Goal: Information Seeking & Learning: Check status

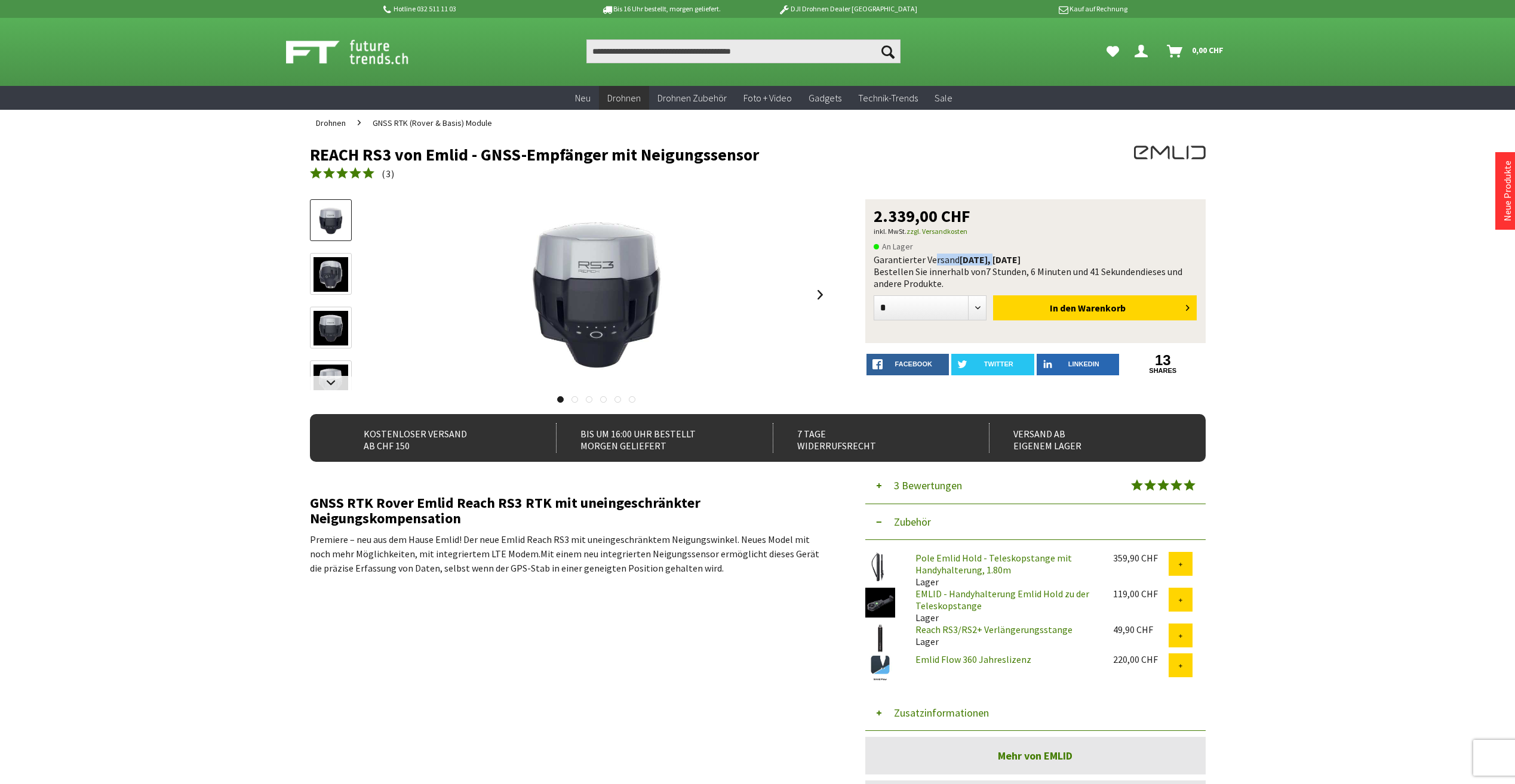
drag, startPoint x: 936, startPoint y: 257, endPoint x: 1001, endPoint y: 254, distance: 65.1
click at [998, 254] on div "Garantierter Versand [DATE], [DATE] Bestellen Sie innerhalb von 7 Stunden, 6 Mi…" at bounding box center [1035, 272] width 324 height 36
click at [1001, 254] on b "heute, 23.09.2025" at bounding box center [990, 260] width 61 height 12
drag, startPoint x: 910, startPoint y: 272, endPoint x: 1053, endPoint y: 274, distance: 143.0
click at [1053, 274] on div "Garantierter Versand heute, 23.09.2025 Bestellen Sie innerhalb von 7 Stunden, 6…" at bounding box center [1035, 272] width 324 height 36
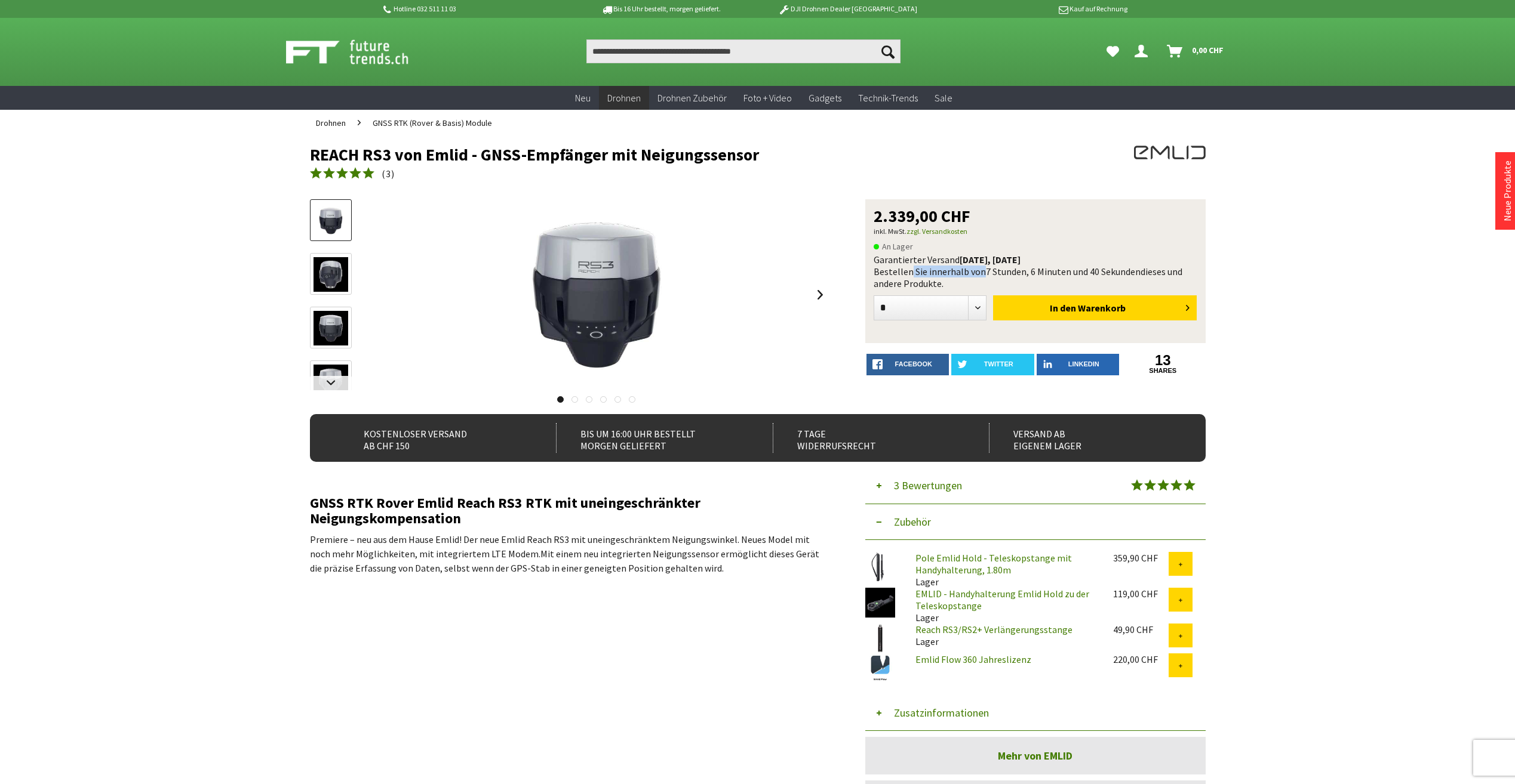
click at [1053, 274] on span "7 Stunden, 6 Minuten und 40 Sekunden" at bounding box center [1063, 272] width 155 height 12
drag, startPoint x: 947, startPoint y: 271, endPoint x: 1091, endPoint y: 272, distance: 144.0
click at [1091, 272] on div "Garantierter Versand heute, 23.09.2025 Bestellen Sie innerhalb von 7 Stunden, 6…" at bounding box center [1035, 272] width 324 height 36
click at [1091, 272] on span "7 Stunden, 6 Minuten und 38 Sekunden" at bounding box center [1063, 272] width 155 height 12
drag, startPoint x: 984, startPoint y: 271, endPoint x: 1088, endPoint y: 268, distance: 104.0
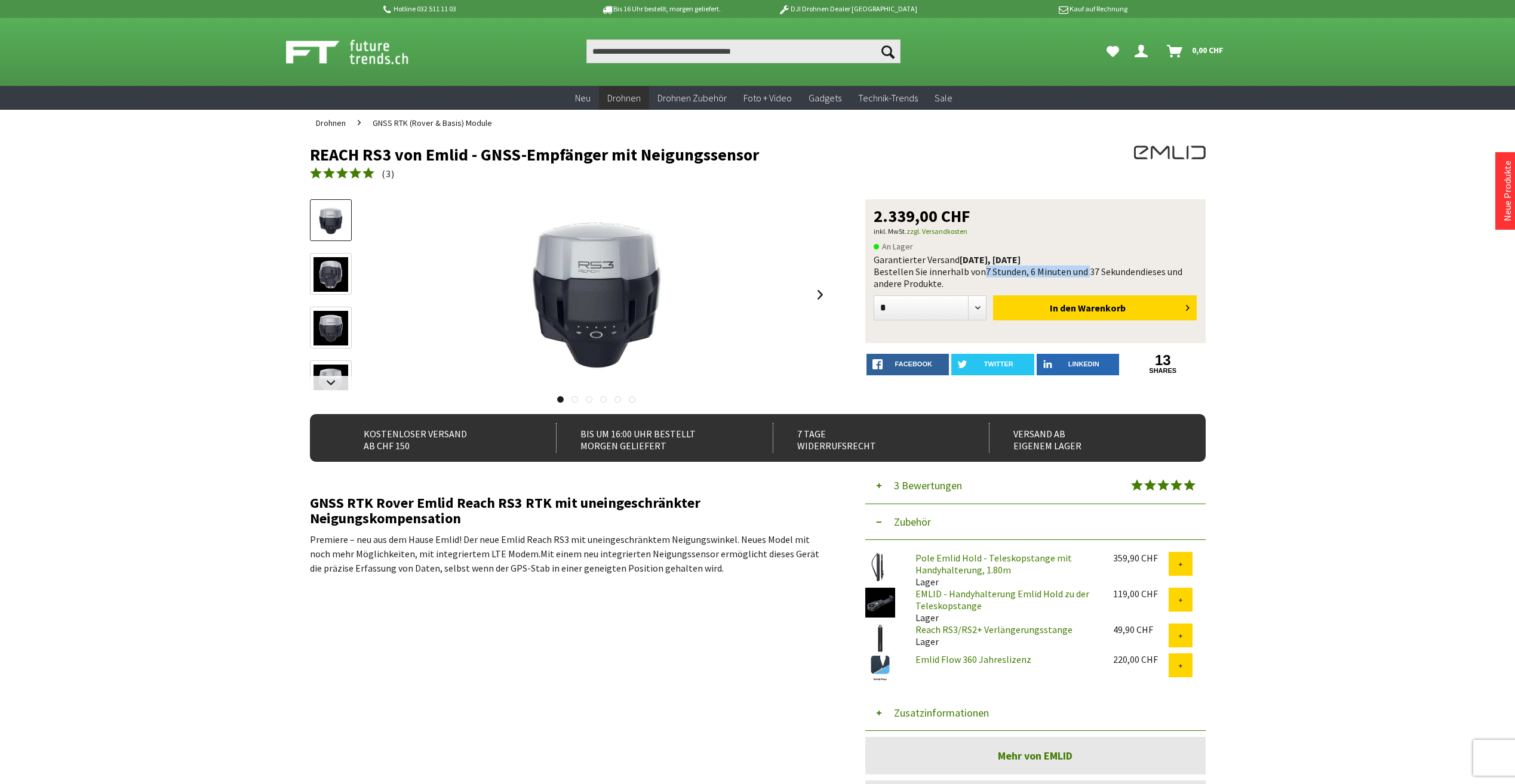
click at [1088, 268] on span "7 Stunden, 6 Minuten und 37 Sekunden" at bounding box center [1063, 272] width 155 height 12
drag, startPoint x: 875, startPoint y: 269, endPoint x: 954, endPoint y: 285, distance: 80.6
click at [954, 285] on div "Garantierter Versand heute, 23.09.2025 Bestellen Sie innerhalb von 7 Stunden, 6…" at bounding box center [1035, 272] width 324 height 36
click at [953, 285] on div "Garantierter Versand heute, 23.09.2025 Bestellen Sie innerhalb von 7 Stunden, 6…" at bounding box center [1035, 272] width 324 height 36
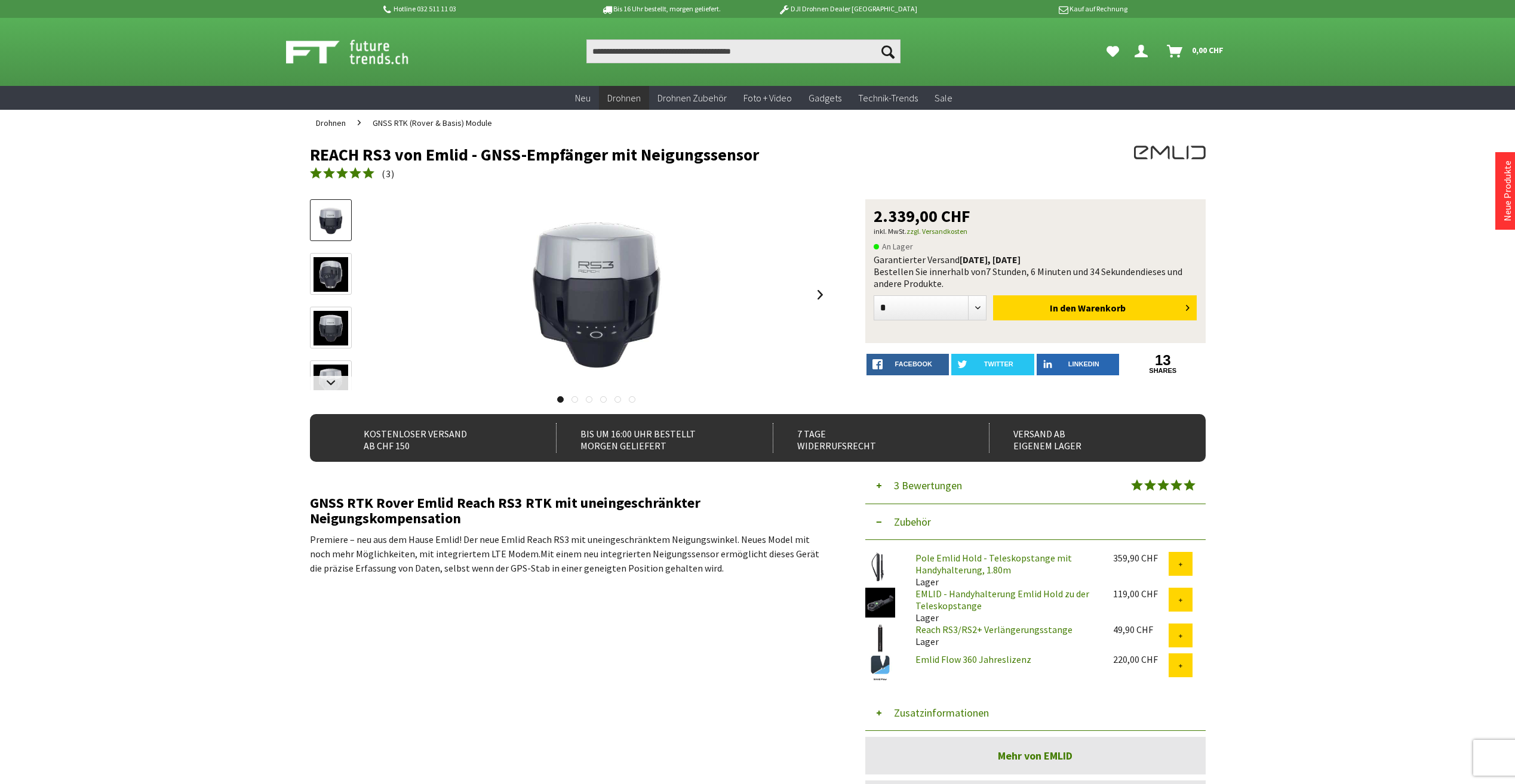
click at [873, 270] on div "2.339,00 CHF inkl. MwSt. zzgl. Versandkosten An Lager Garantierter Versand heut…" at bounding box center [1035, 271] width 341 height 144
click at [913, 276] on div "Garantierter Versand heute, 23.09.2025 Bestellen Sie innerhalb von 7 Stunden, 6…" at bounding box center [1035, 272] width 324 height 36
drag, startPoint x: 874, startPoint y: 271, endPoint x: 952, endPoint y: 286, distance: 79.4
click at [952, 286] on div "Garantierter Versand heute, 23.09.2025 Bestellen Sie innerhalb von 7 Stunden, 6…" at bounding box center [1035, 272] width 324 height 36
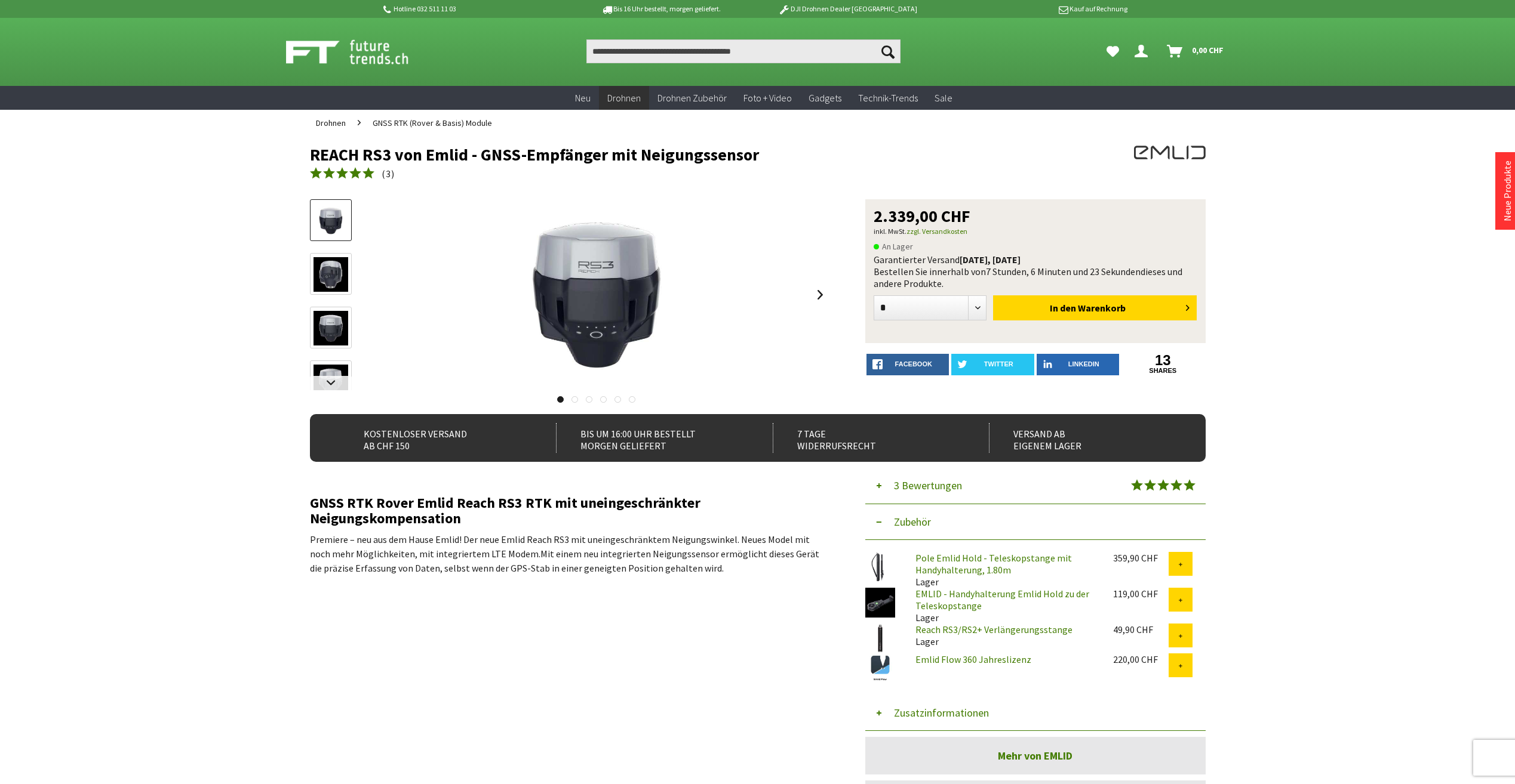
drag, startPoint x: 975, startPoint y: 216, endPoint x: 865, endPoint y: 215, distance: 110.0
click at [865, 215] on div "2.339,00 CHF inkl. MwSt. zzgl. Versandkosten An Lager Garantierter Versand heut…" at bounding box center [1035, 271] width 341 height 144
drag, startPoint x: 865, startPoint y: 215, endPoint x: 980, endPoint y: 220, distance: 115.1
click at [980, 220] on div "2.339,00 CHF" at bounding box center [1035, 217] width 324 height 17
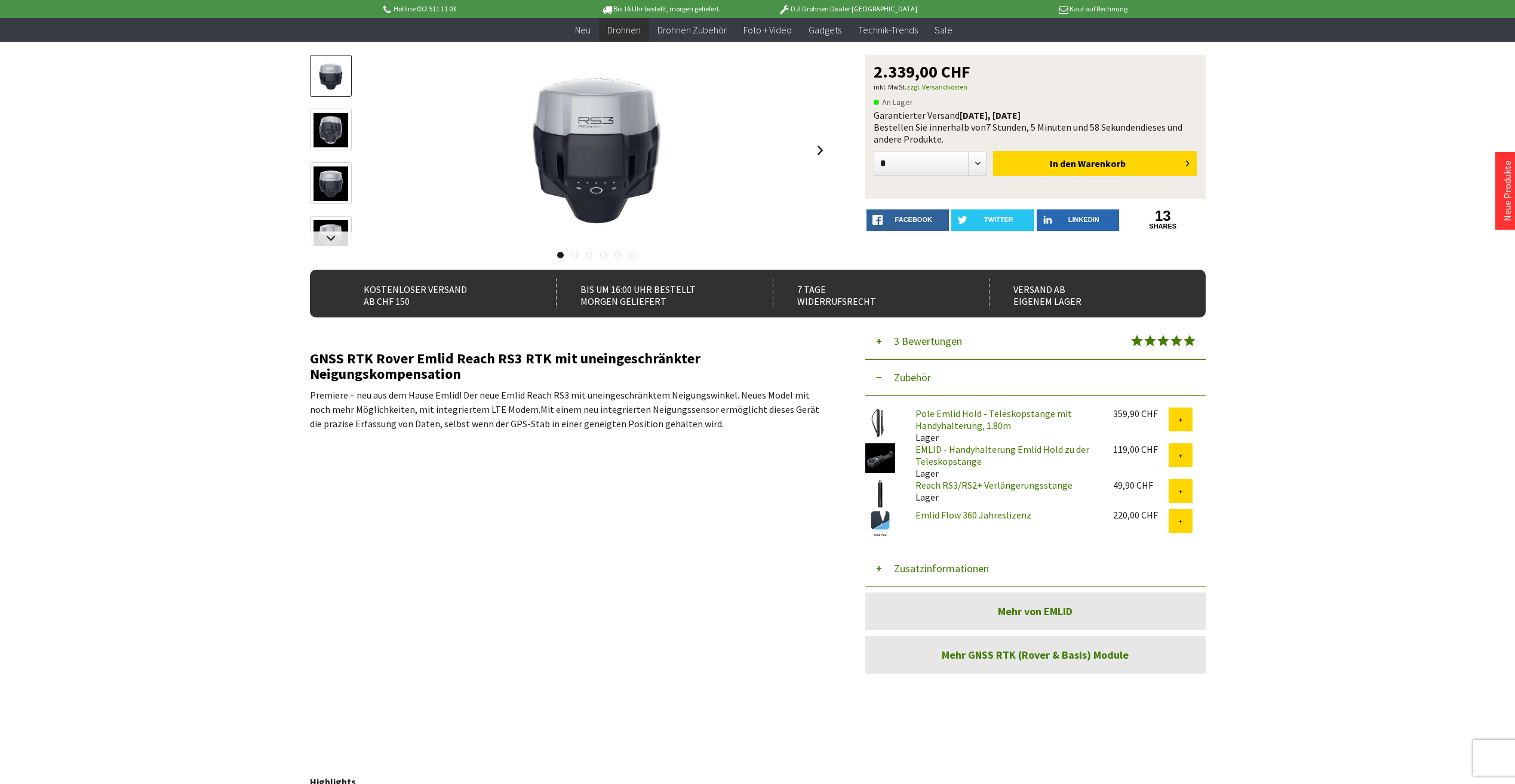
scroll to position [120, 0]
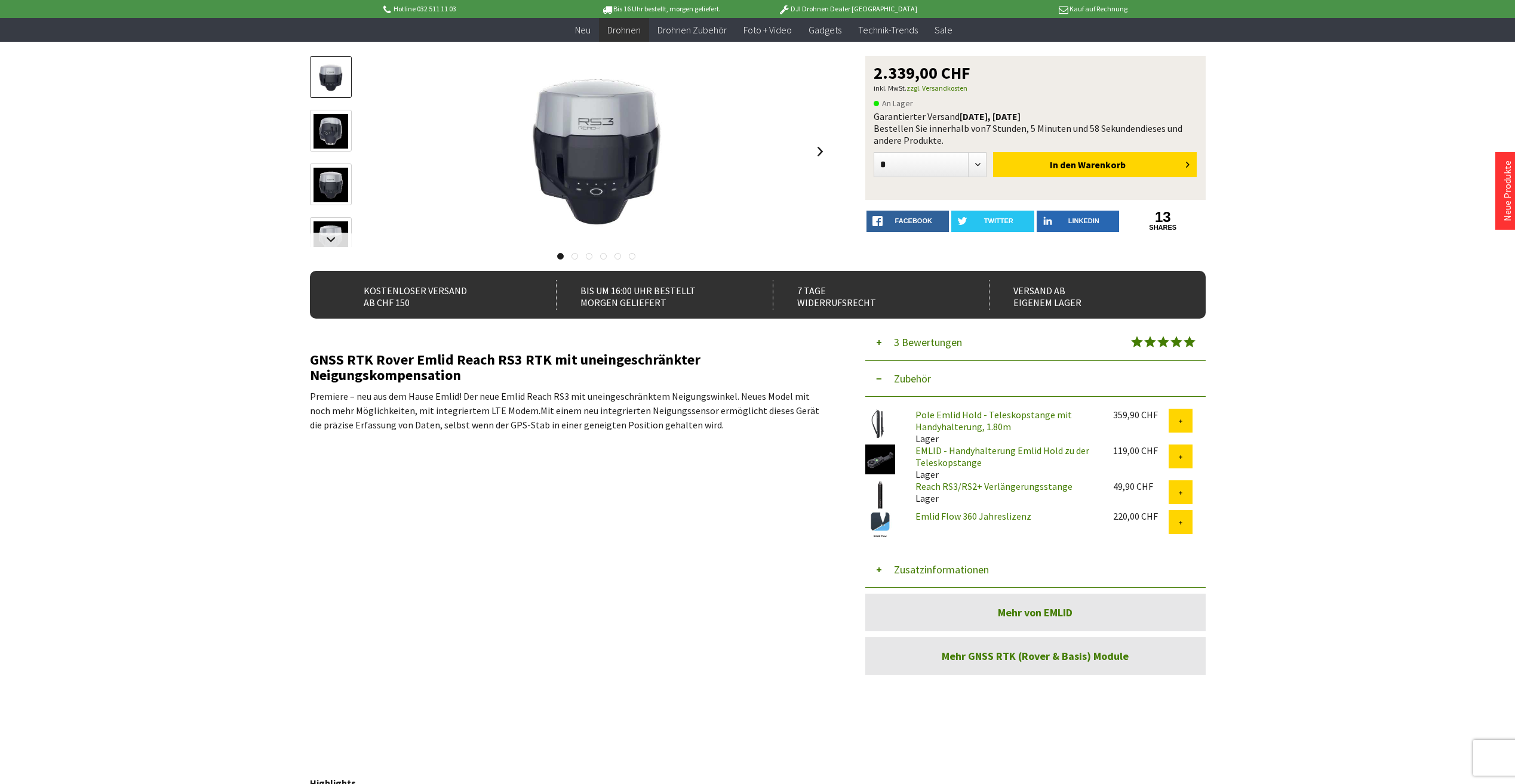
click at [949, 419] on link "Pole Emlid Hold - Teleskopstange mit Handyhalterung, 1.80m" at bounding box center [993, 420] width 156 height 24
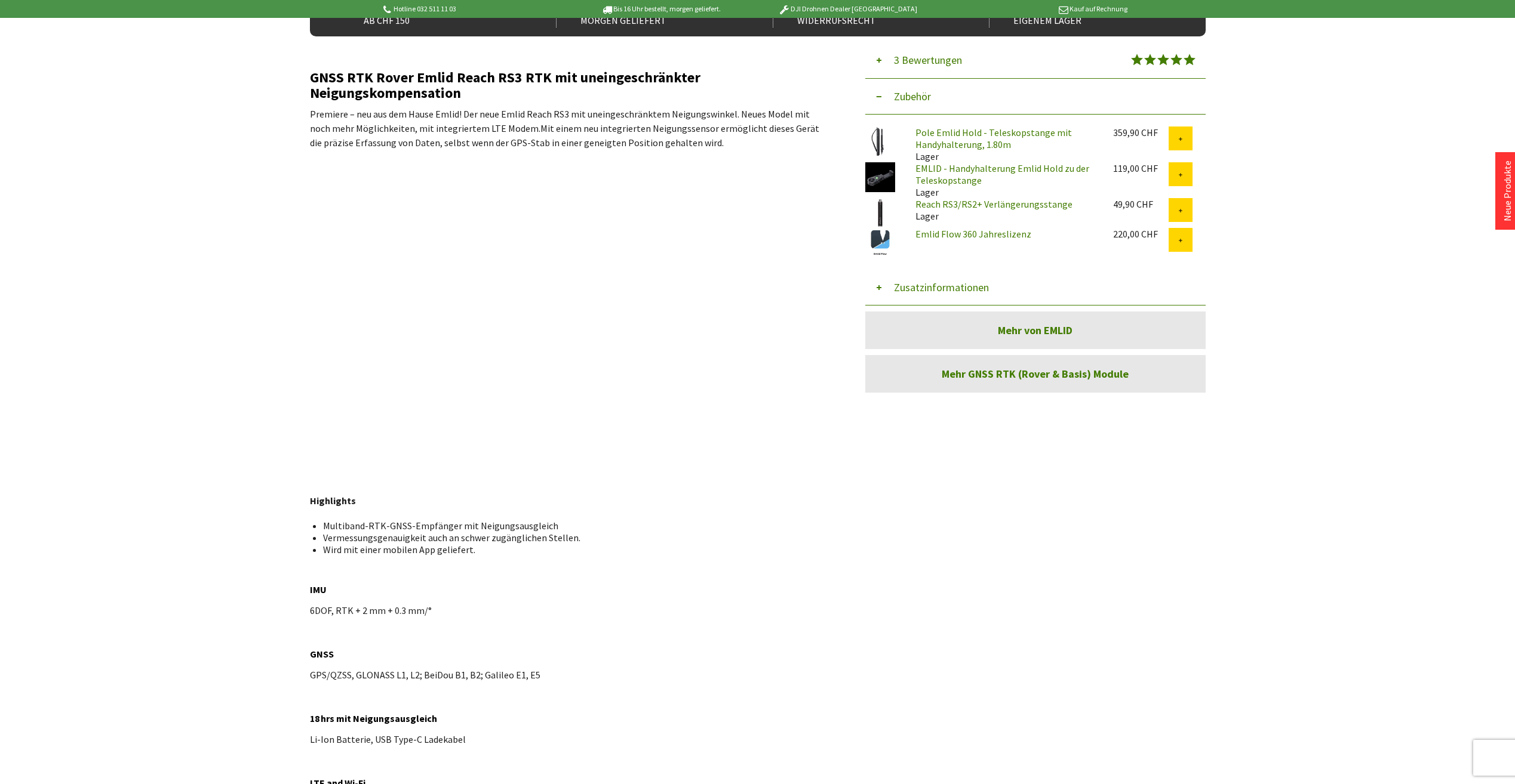
scroll to position [0, 0]
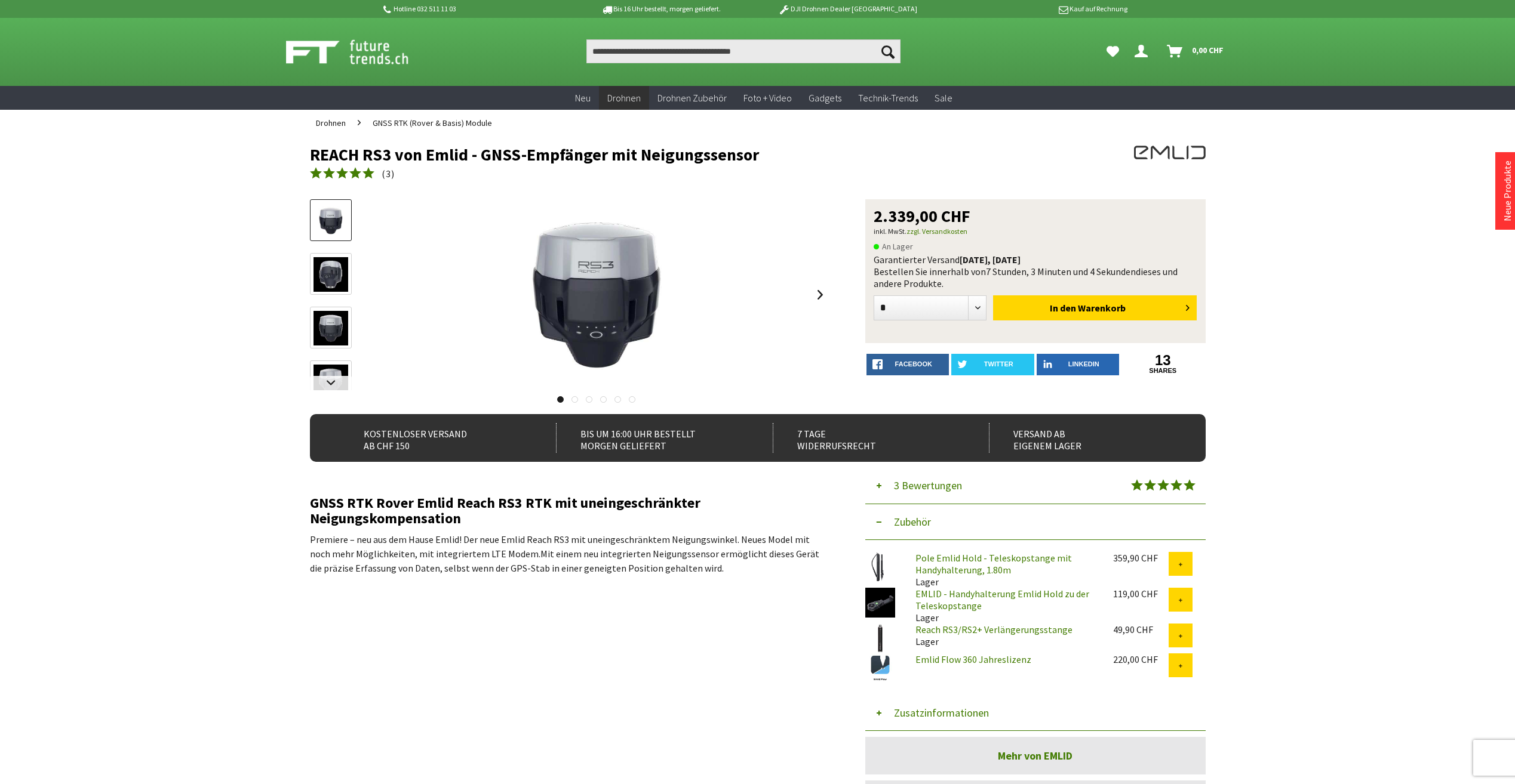
click at [1142, 50] on icon "Dein Konto" at bounding box center [1140, 46] width 13 height 9
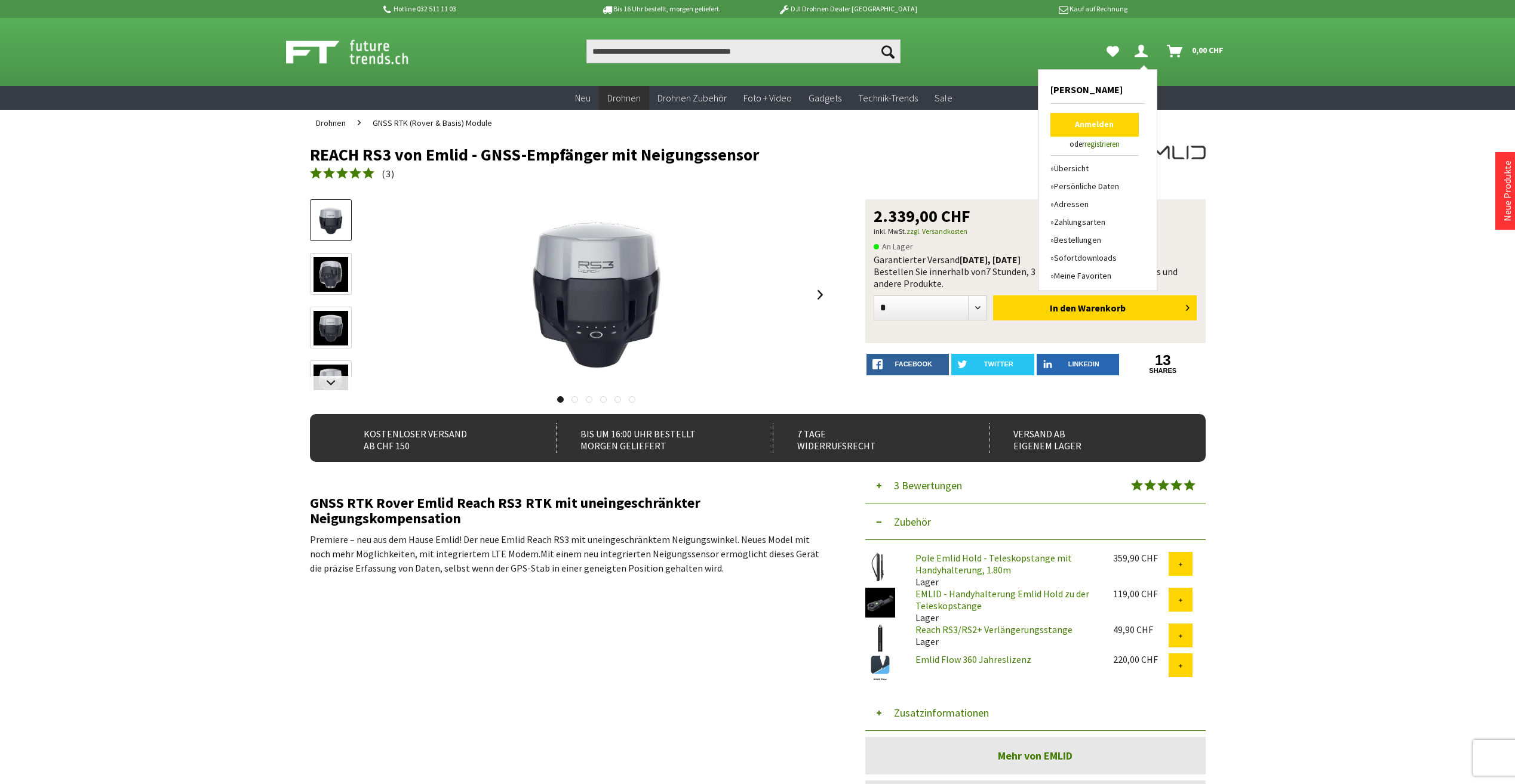
click at [1081, 123] on link "Anmelden" at bounding box center [1094, 125] width 88 height 24
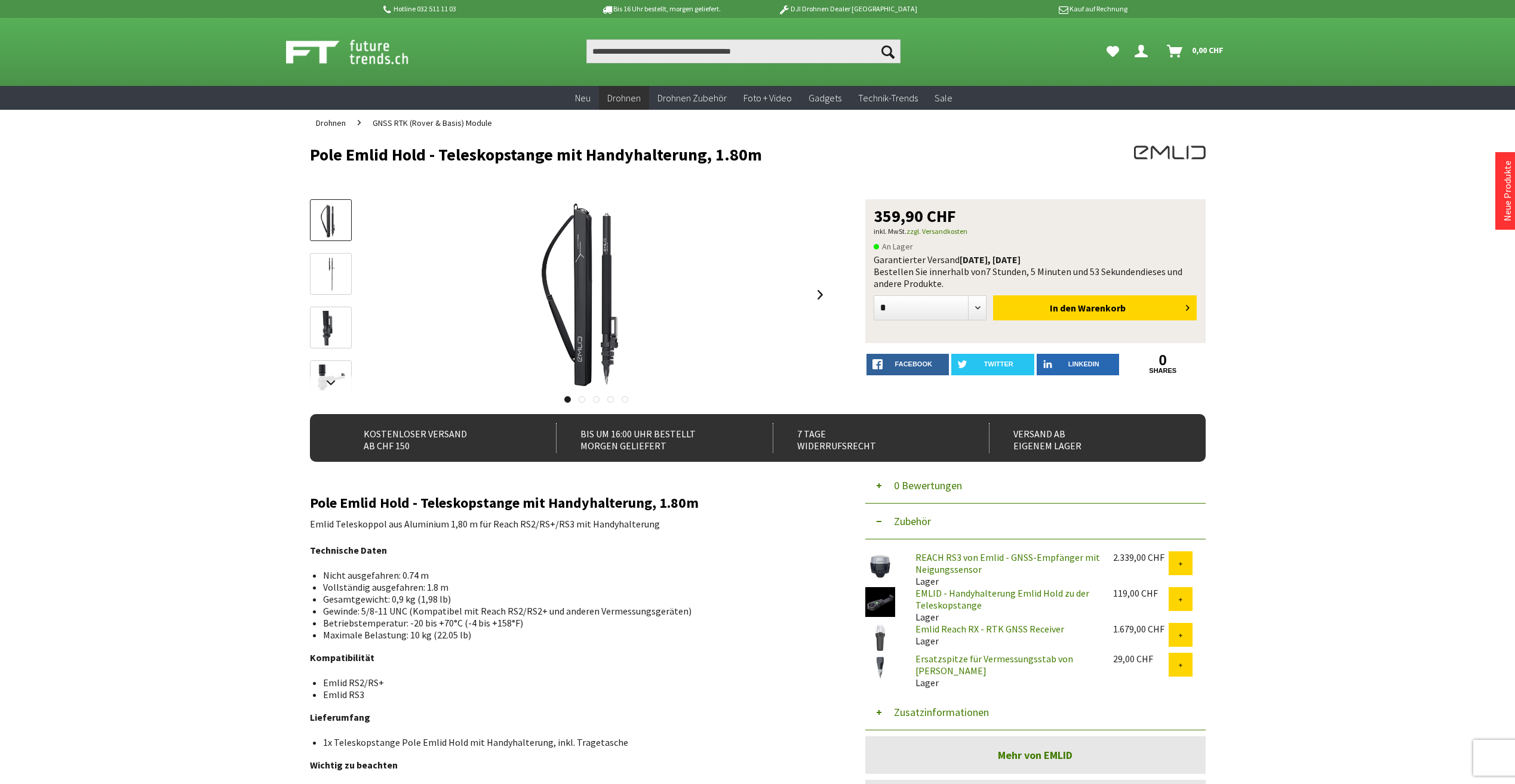
click at [326, 333] on img at bounding box center [331, 328] width 35 height 35
click at [325, 379] on link at bounding box center [331, 383] width 42 height 14
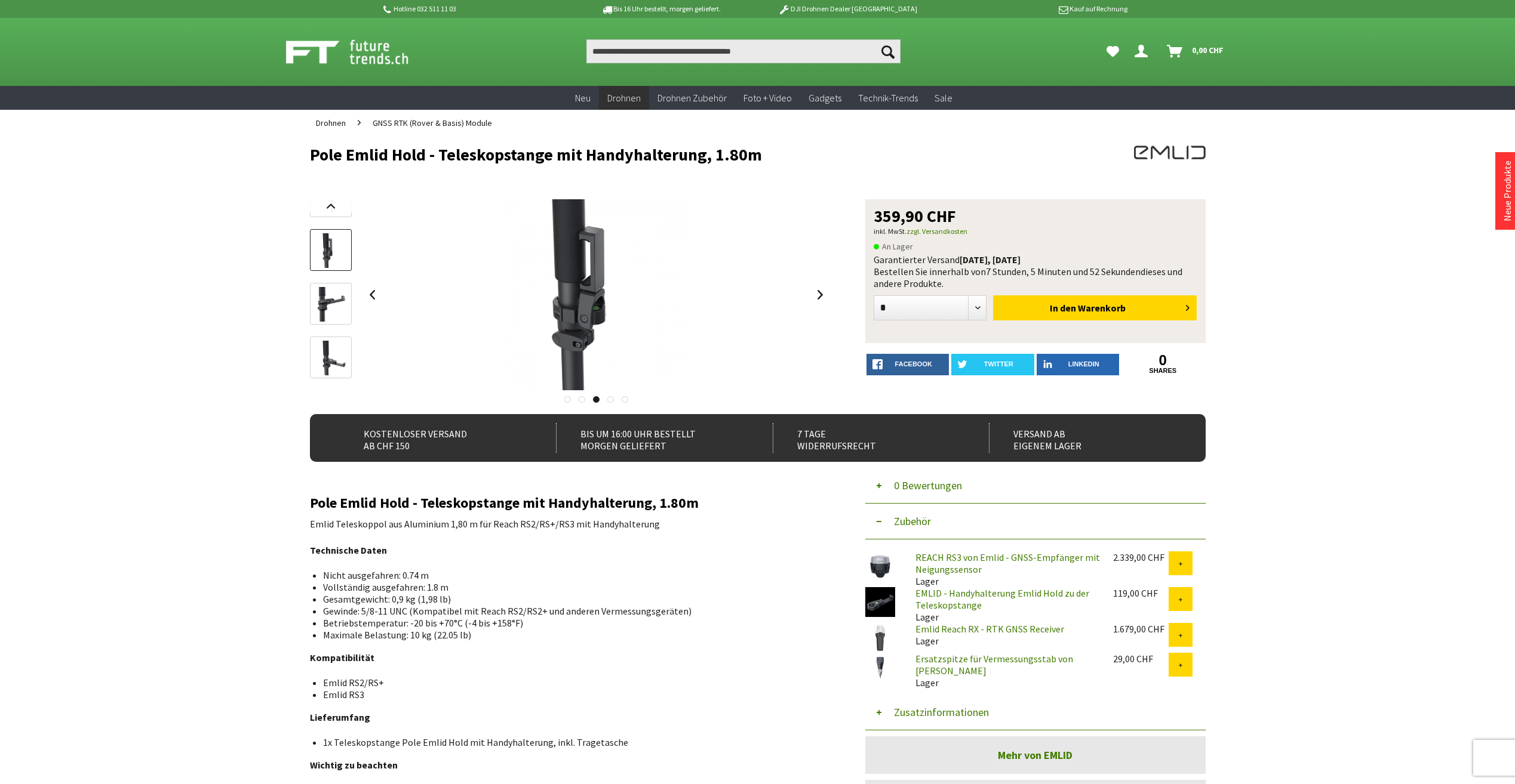
click at [333, 299] on img at bounding box center [331, 304] width 35 height 35
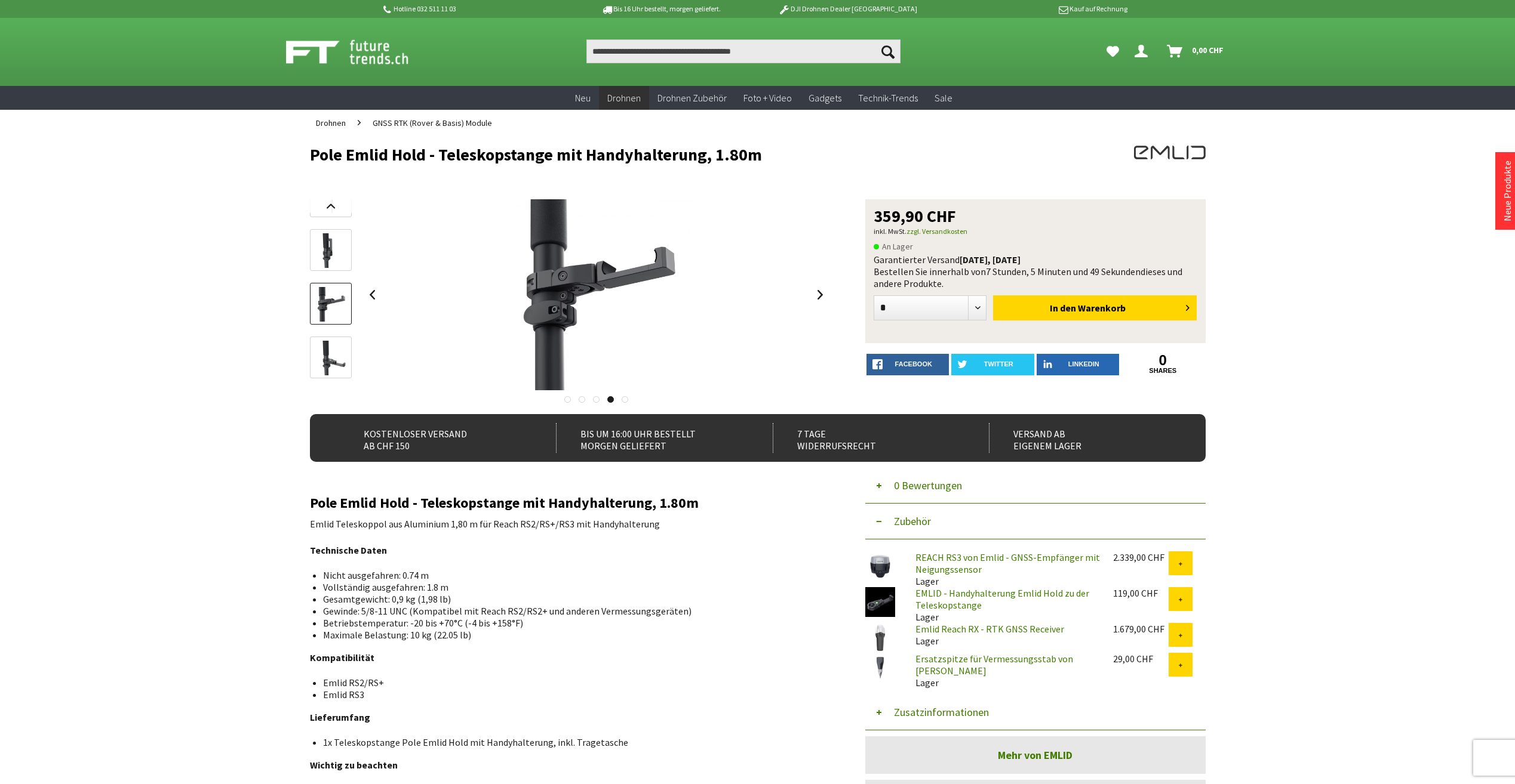
click at [325, 250] on img at bounding box center [331, 251] width 35 height 35
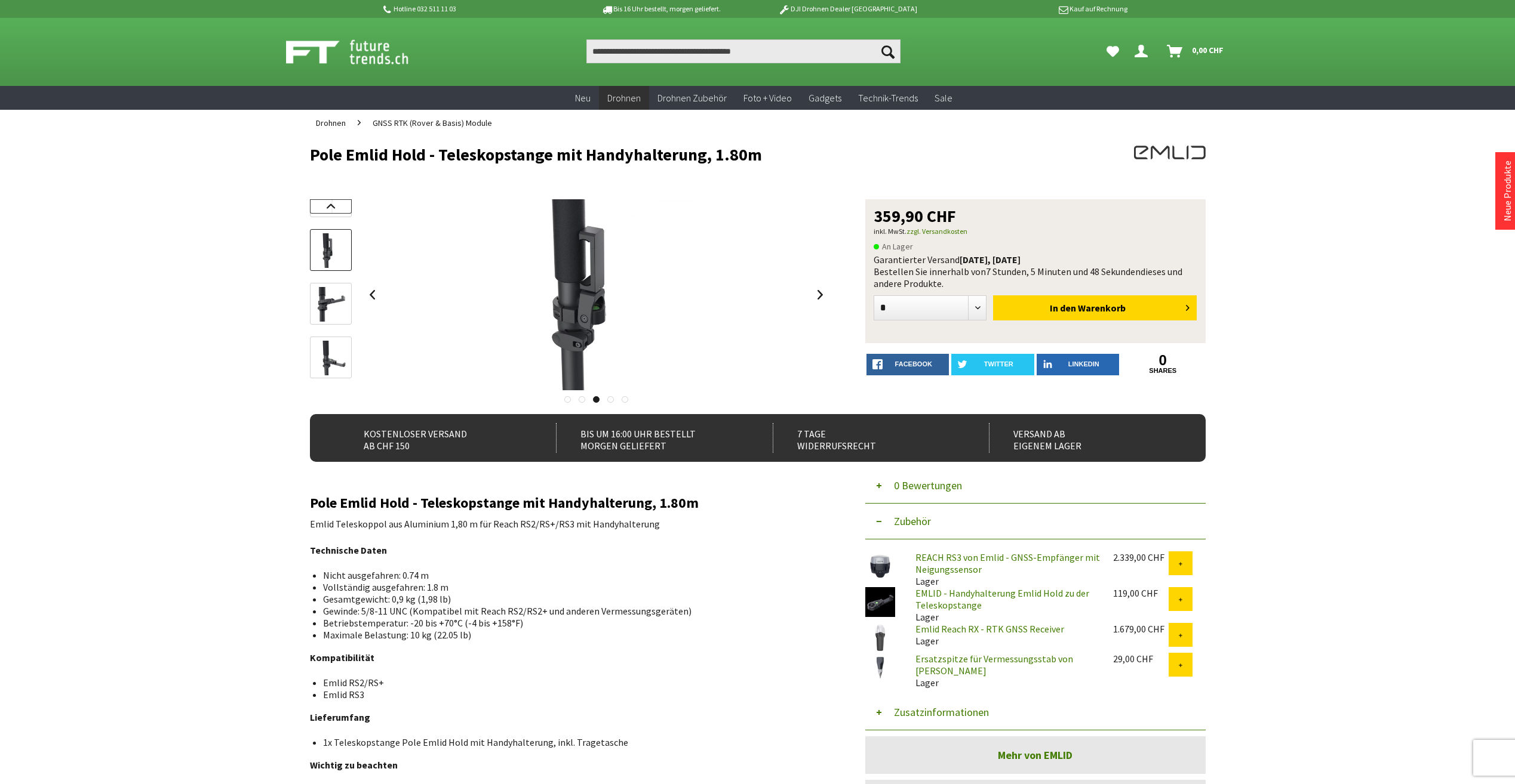
click at [328, 211] on link at bounding box center [331, 206] width 42 height 14
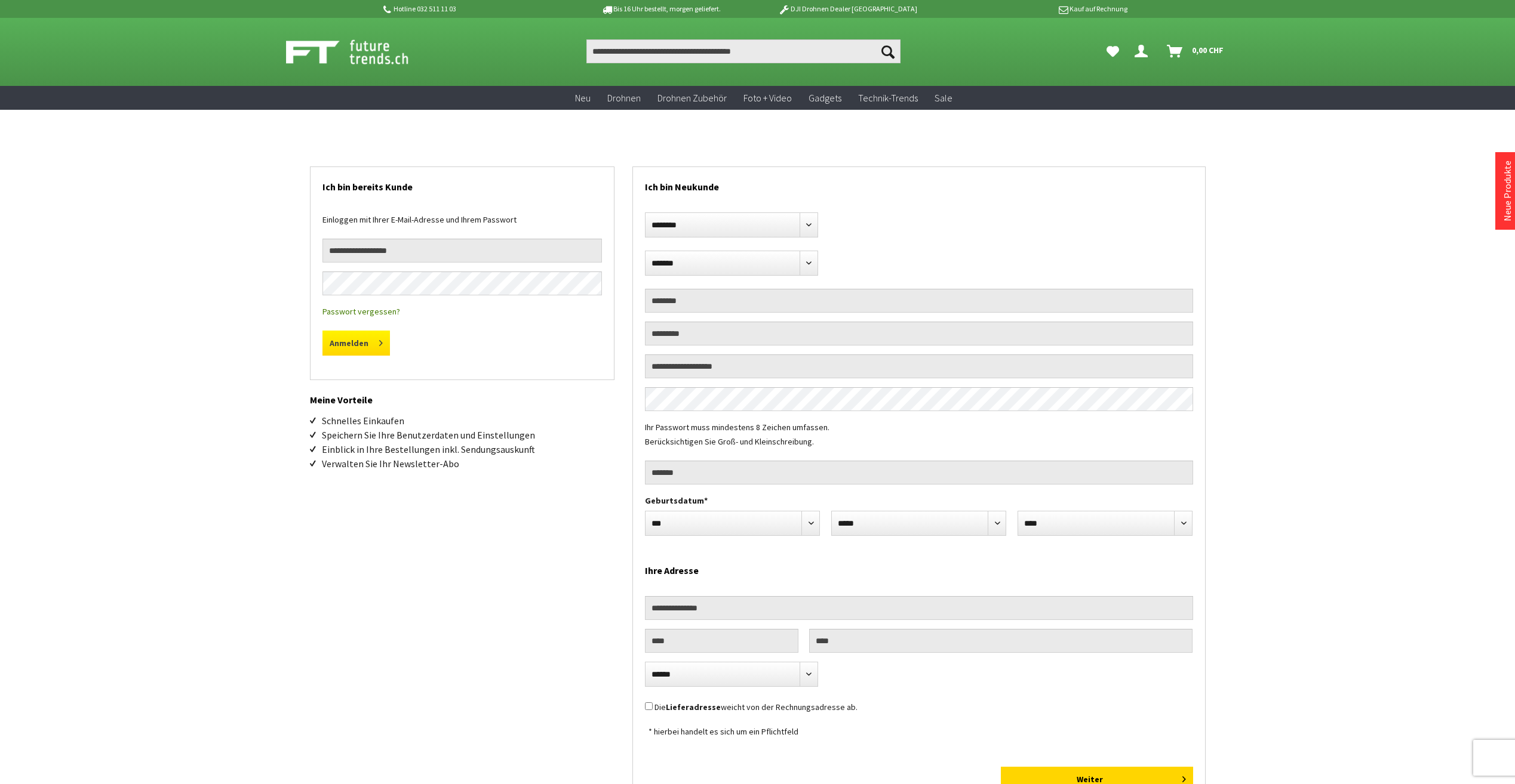
type input "**********"
click at [356, 348] on button "Anmelden" at bounding box center [356, 343] width 67 height 25
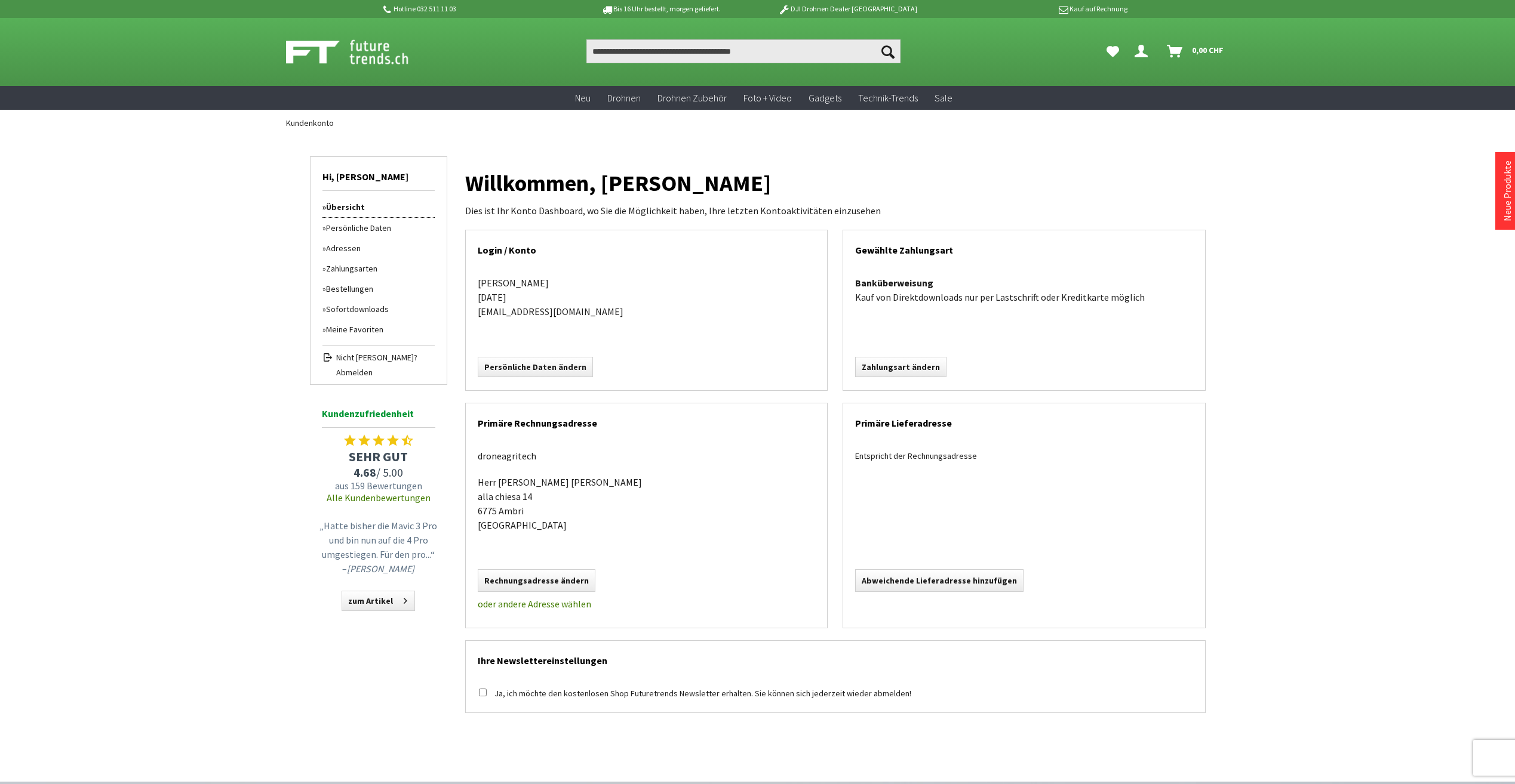
click at [346, 286] on link "Bestellungen" at bounding box center [379, 289] width 112 height 20
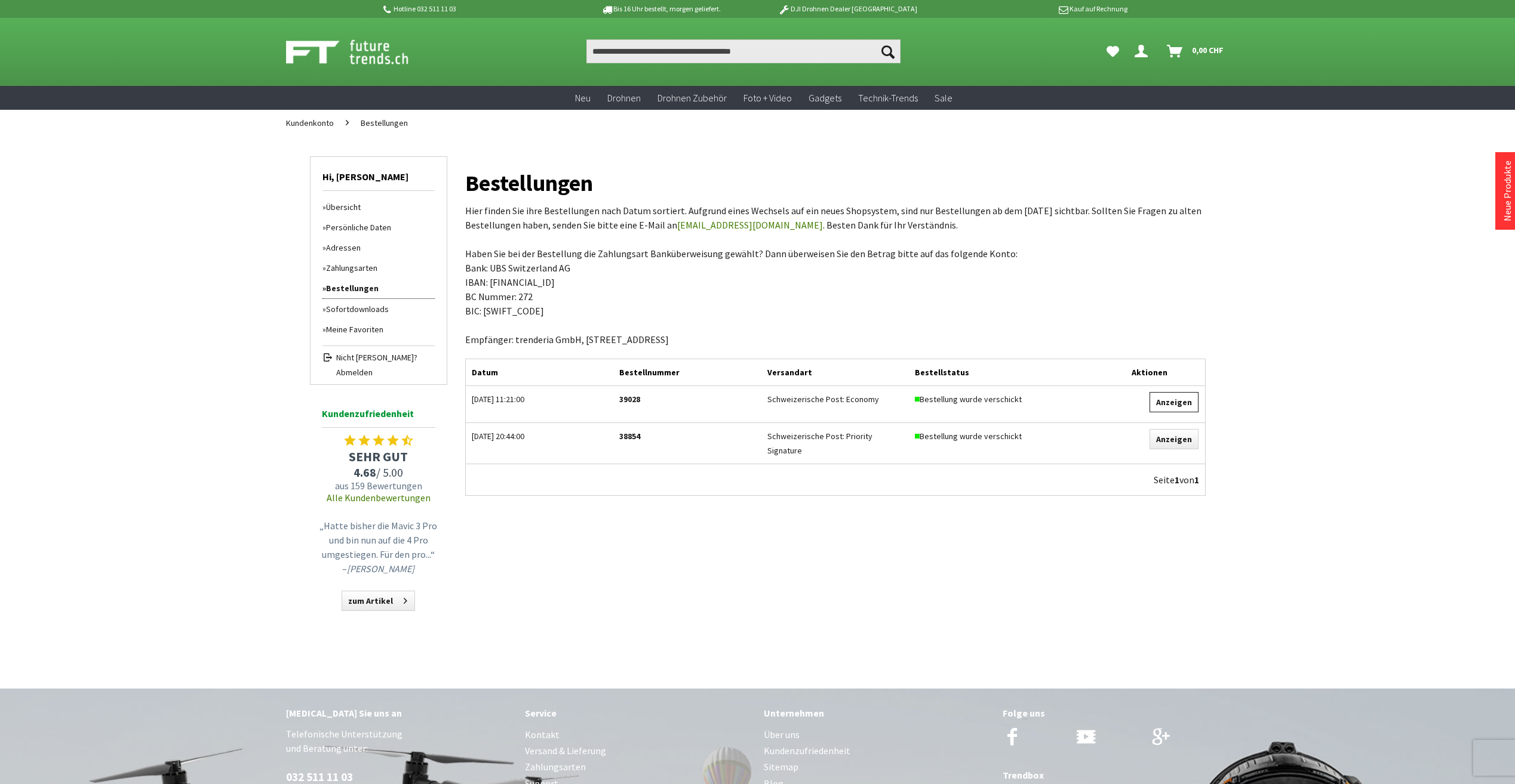
click at [1175, 403] on link "Anzeigen" at bounding box center [1174, 403] width 49 height 20
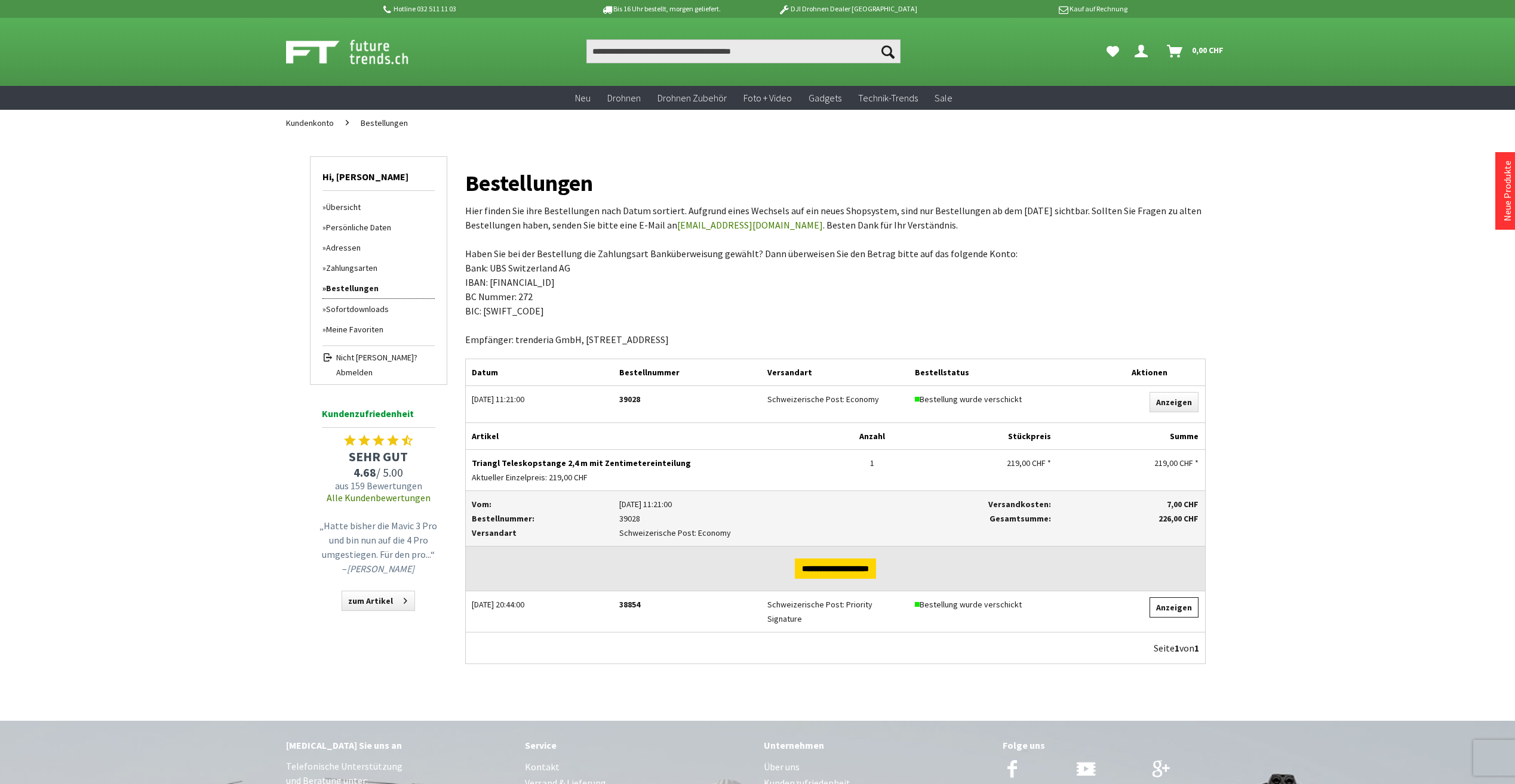
click at [1173, 604] on link "Anzeigen" at bounding box center [1174, 607] width 49 height 20
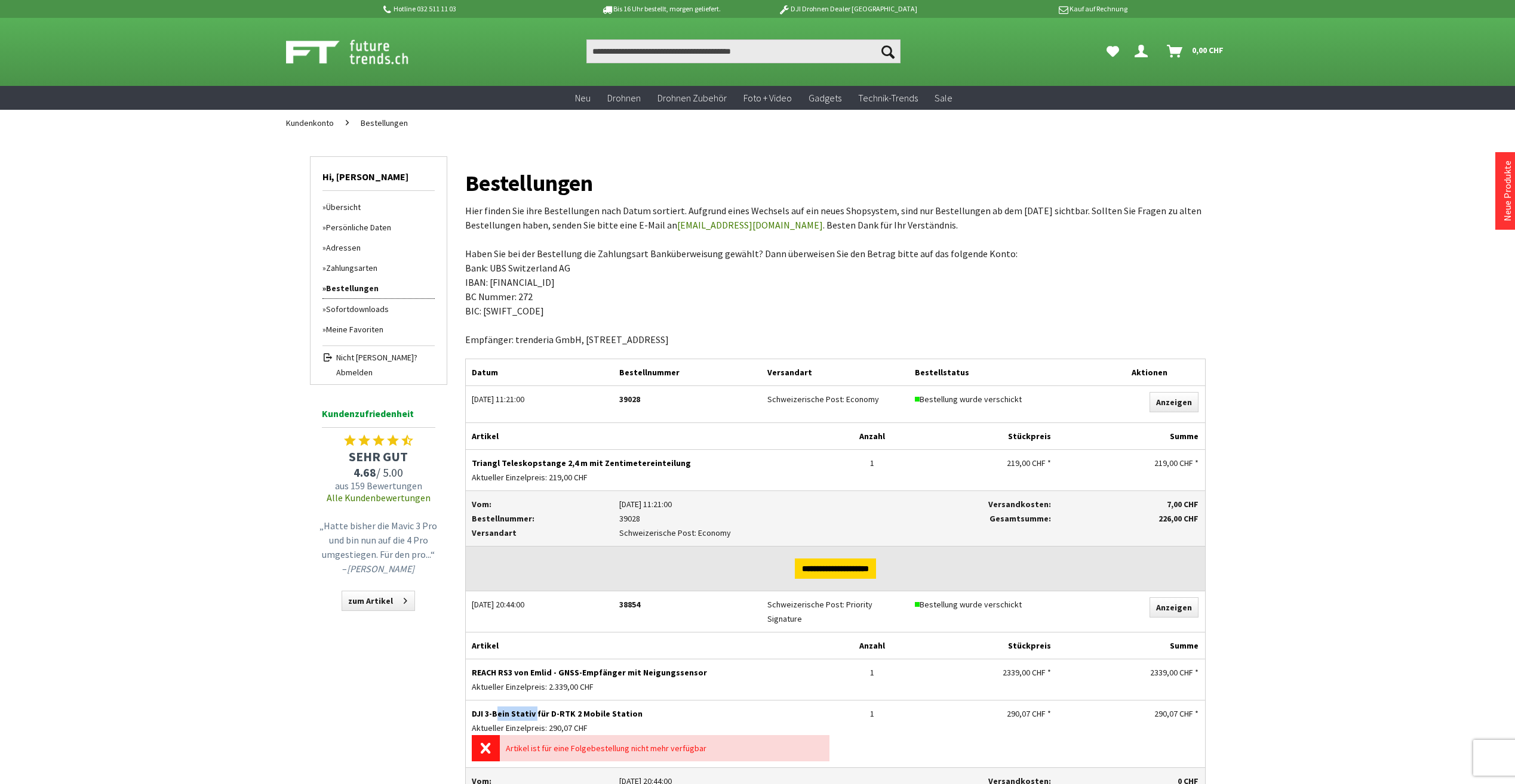
drag, startPoint x: 492, startPoint y: 710, endPoint x: 531, endPoint y: 713, distance: 39.1
click at [531, 713] on p "DJI 3-Bein Stativ für D-RTK 2 Mobile Station" at bounding box center [650, 713] width 358 height 14
copy p "Bein Stativ"
click at [686, 55] on input "Produkt, Marke, Kategorie, EAN, Artikelnummer…" at bounding box center [743, 51] width 314 height 24
paste input "**********"
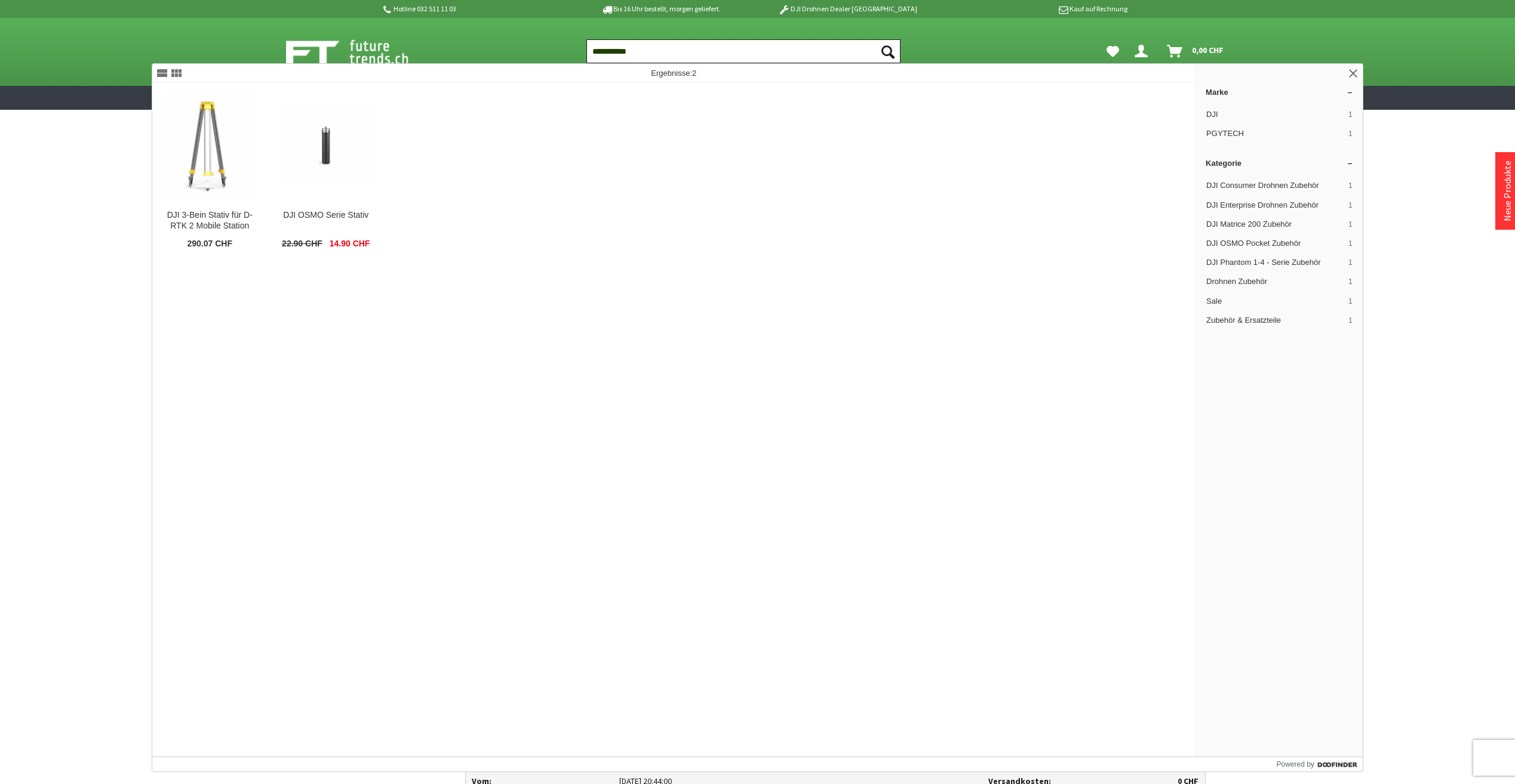
type input "**********"
click at [875, 39] on button "Suchen" at bounding box center [888, 51] width 25 height 24
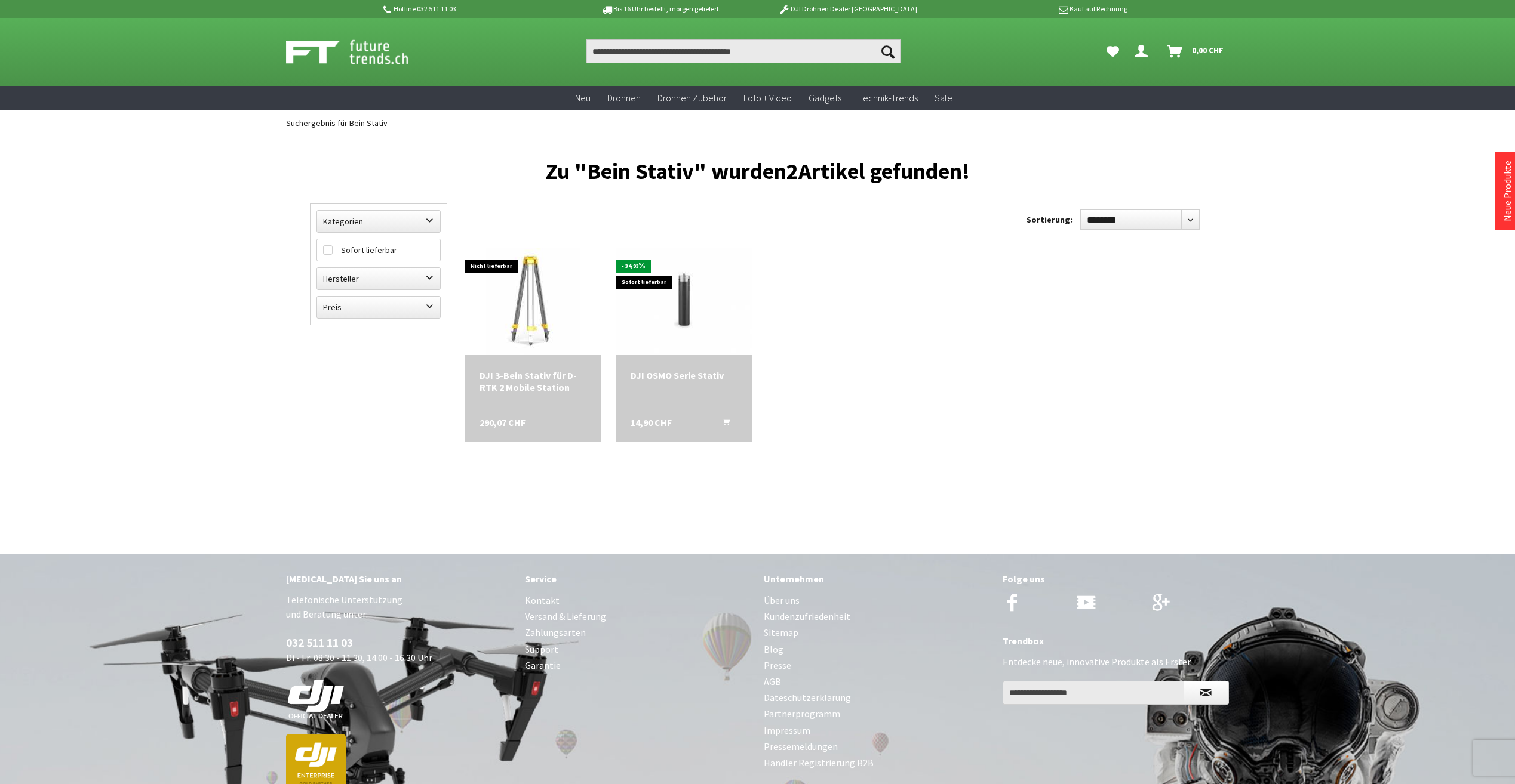
click at [130, 330] on div "Hotline 032 511 11 03 Bis 16 Uhr bestellt, [DATE] geliefert. DJI Drohnen Dealer…" at bounding box center [757, 455] width 1515 height 911
click at [527, 302] on img at bounding box center [533, 302] width 93 height 108
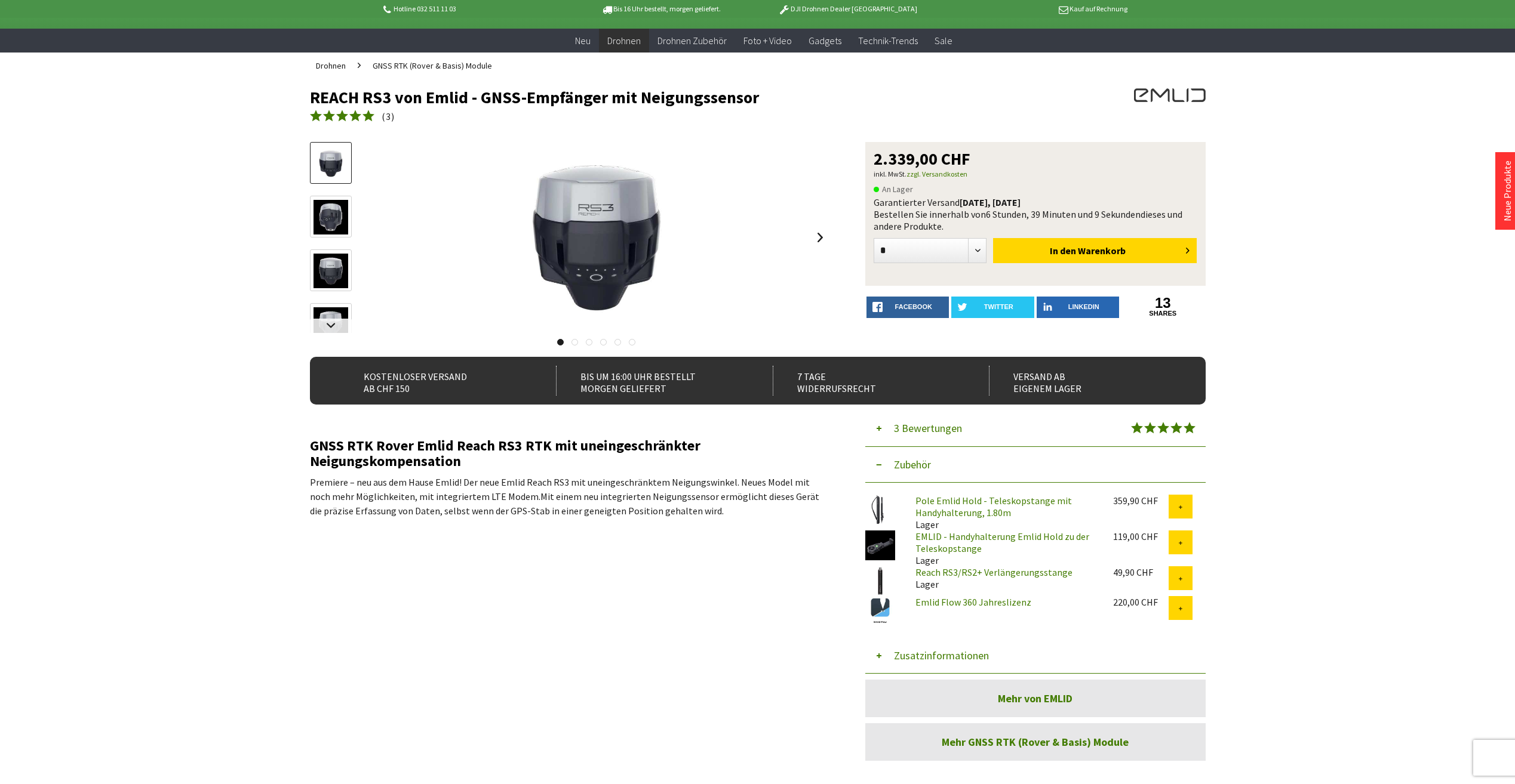
scroll to position [59, 0]
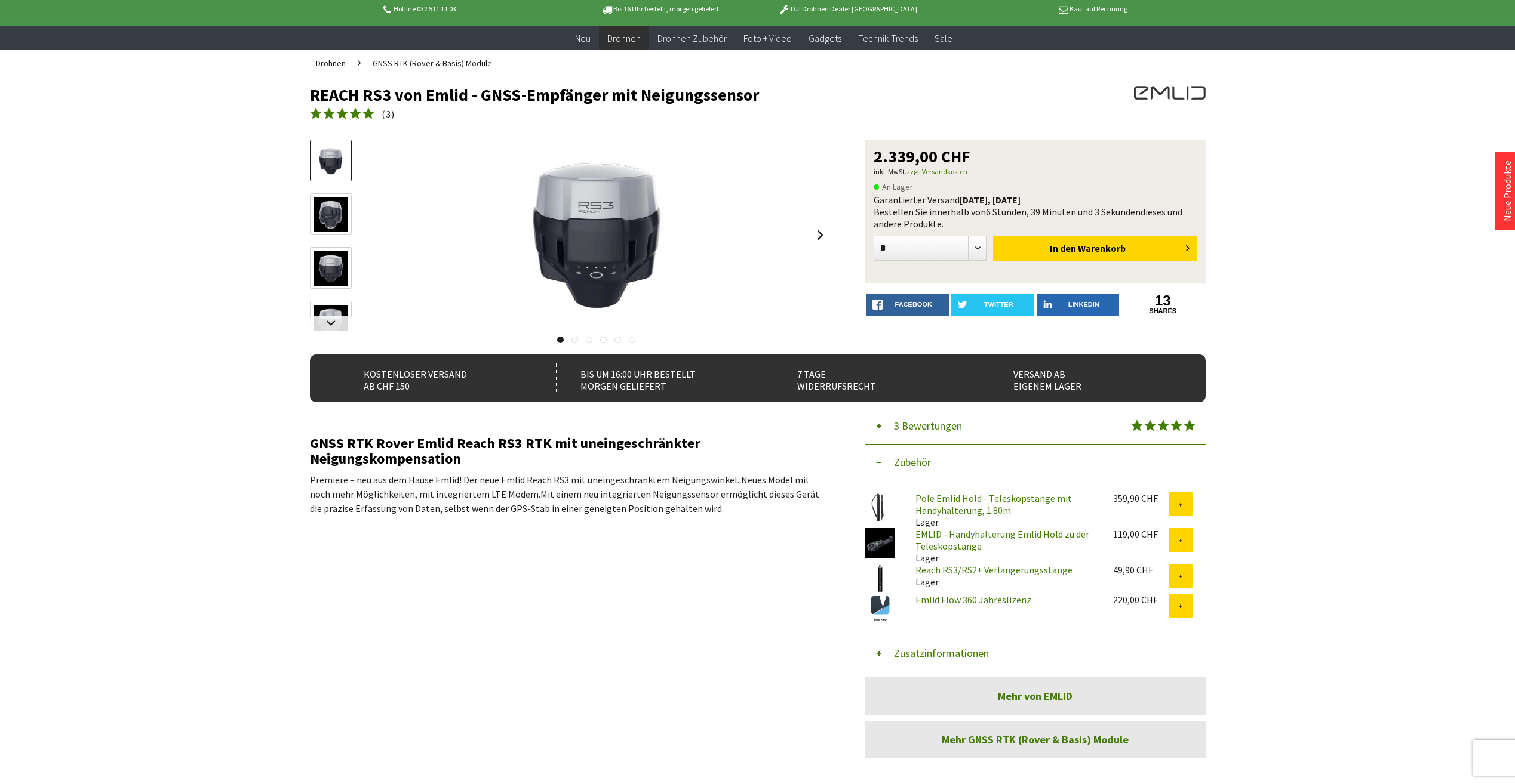
drag, startPoint x: 935, startPoint y: 198, endPoint x: 1033, endPoint y: 197, distance: 98.0
click at [1033, 197] on div "Garantierter Versand [DATE], [DATE] Bestellen Sie innerhalb von 6 Stunden, 39 M…" at bounding box center [1035, 212] width 324 height 36
drag, startPoint x: 904, startPoint y: 200, endPoint x: 1026, endPoint y: 200, distance: 122.0
click at [1026, 200] on div "Garantierter Versand [DATE], [DATE] Bestellen Sie innerhalb von 6 Stunden, 39 M…" at bounding box center [1035, 212] width 324 height 36
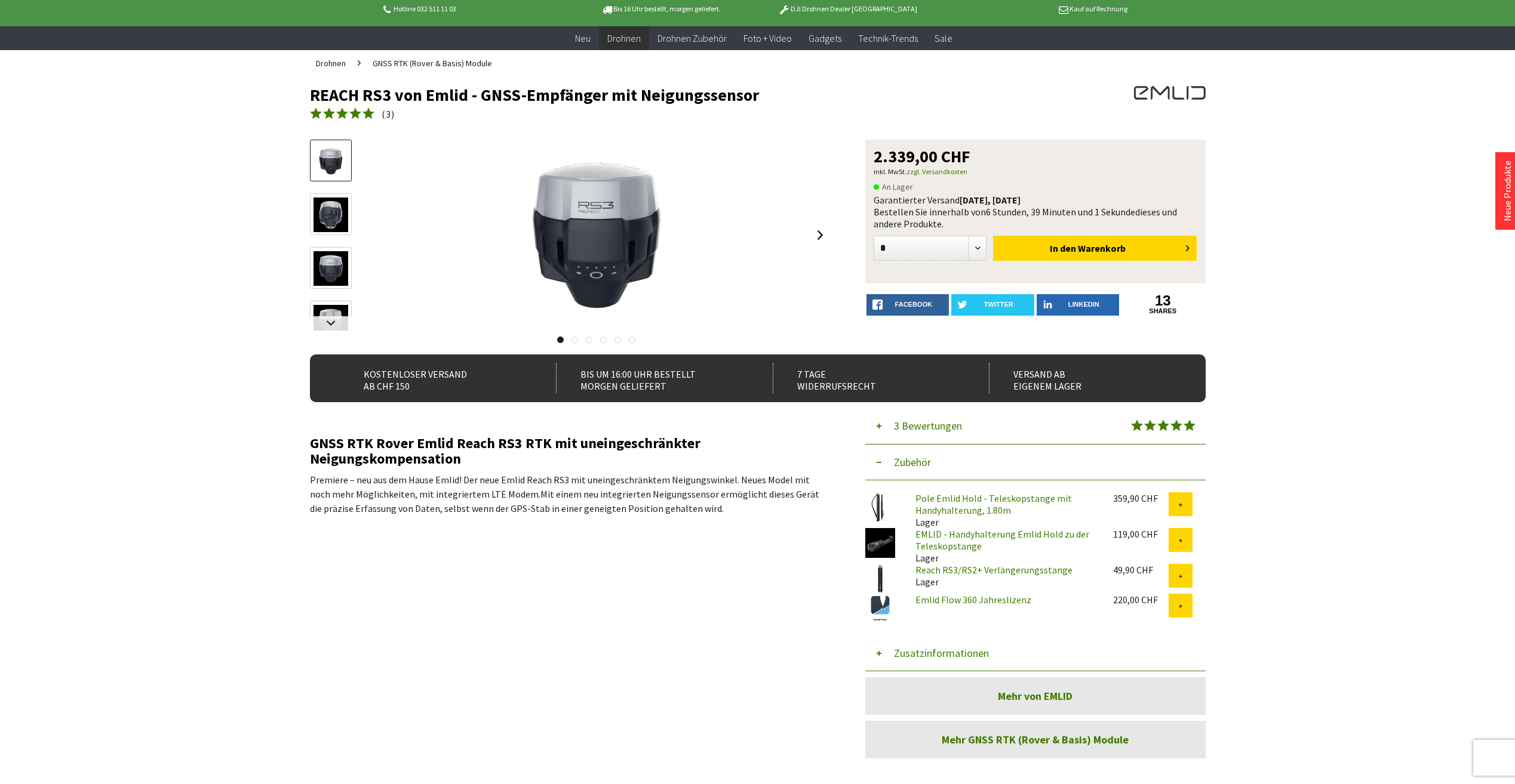
click at [1020, 200] on b "[DATE], [DATE]" at bounding box center [990, 200] width 61 height 12
